Goal: Navigation & Orientation: Find specific page/section

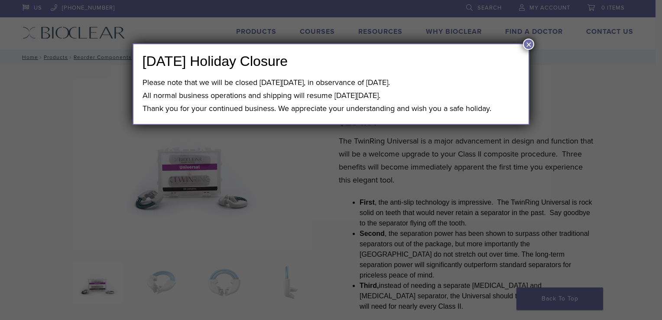
click at [529, 45] on button "×" at bounding box center [528, 44] width 11 height 11
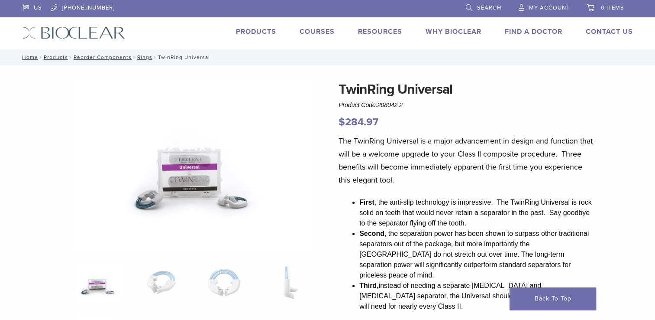
click at [255, 34] on link "Products" at bounding box center [256, 31] width 40 height 9
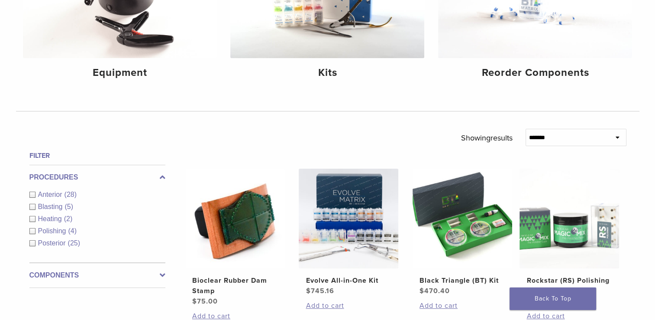
scroll to position [185, 0]
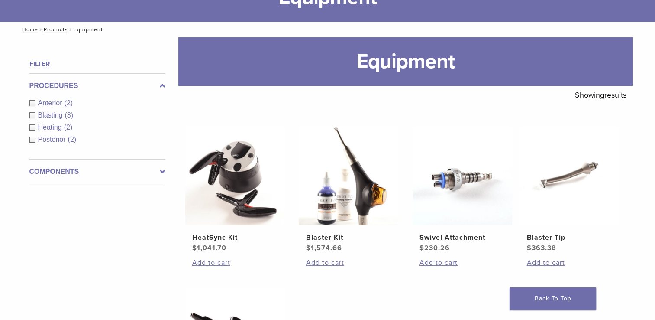
scroll to position [76, 0]
